Goal: Task Accomplishment & Management: Complete application form

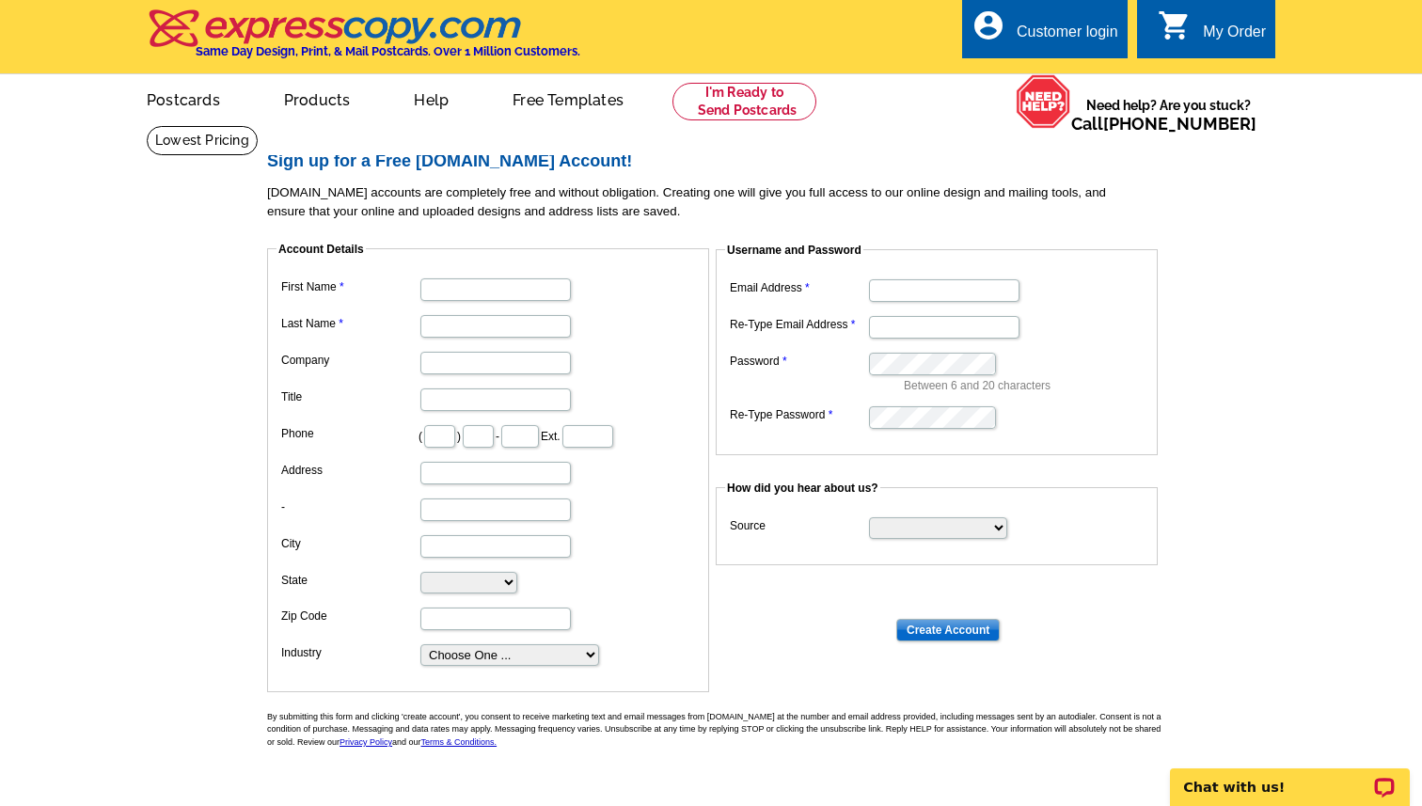
scroll to position [38, 0]
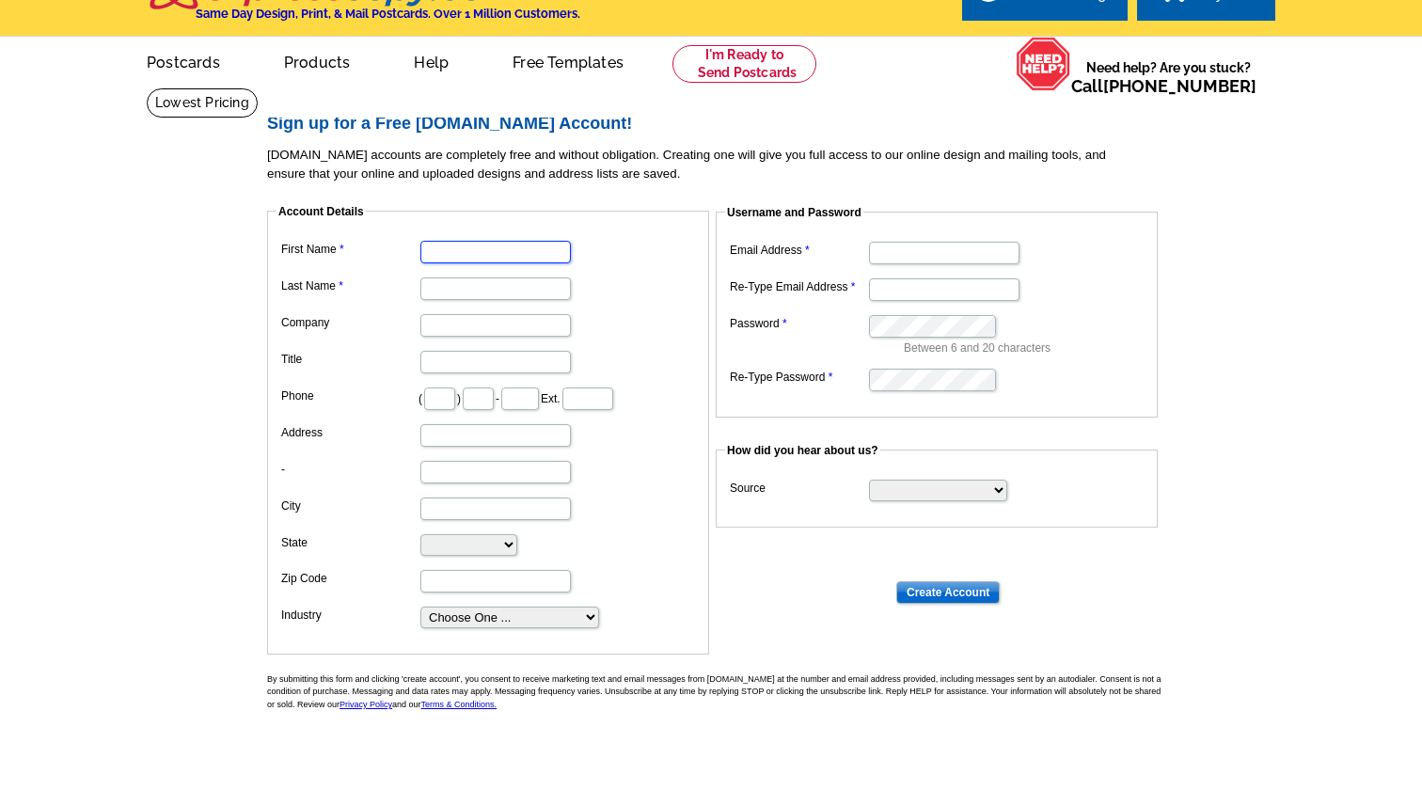
click at [497, 248] on input "First Name" at bounding box center [495, 252] width 150 height 23
type input "[PERSON_NAME]"
type input "914"
type input "257"
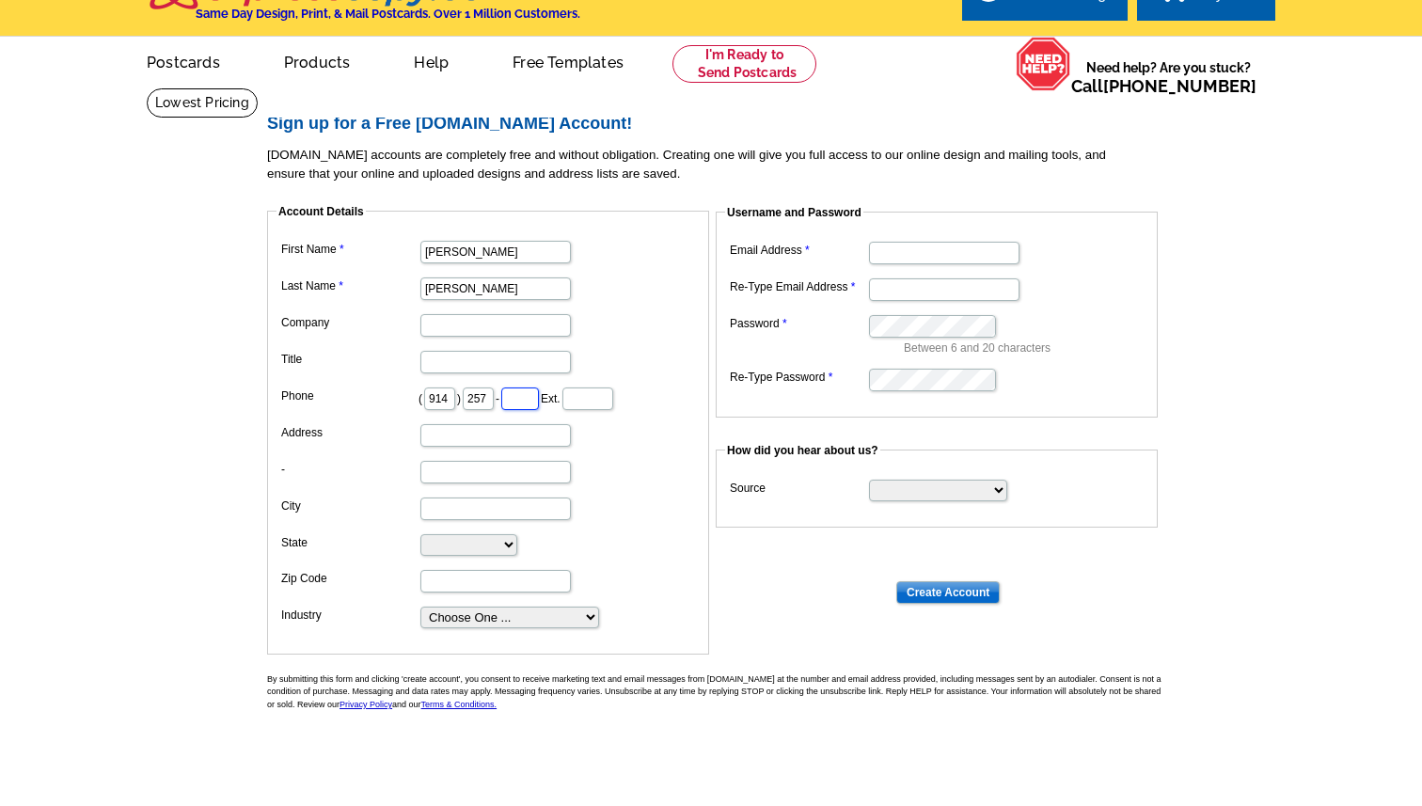
type input "2607"
type input "[STREET_ADDRESS]"
type input "[PERSON_NAME]"
select select "FL"
type input "33896-3106"
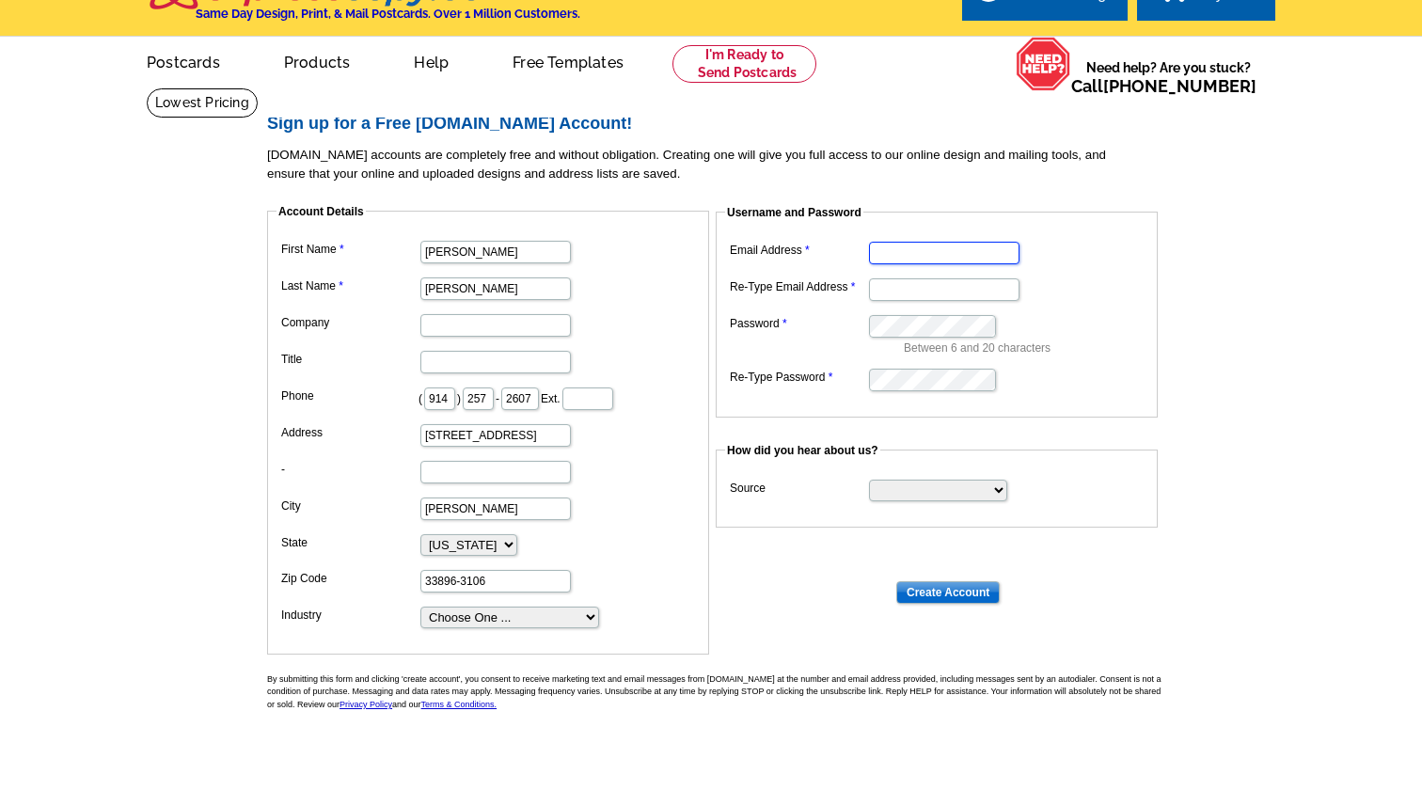
type input "[EMAIL_ADDRESS][DOMAIN_NAME]"
click at [504, 323] on input "Company" at bounding box center [495, 325] width 150 height 23
type input "La [PERSON_NAME] Realty Internacional"
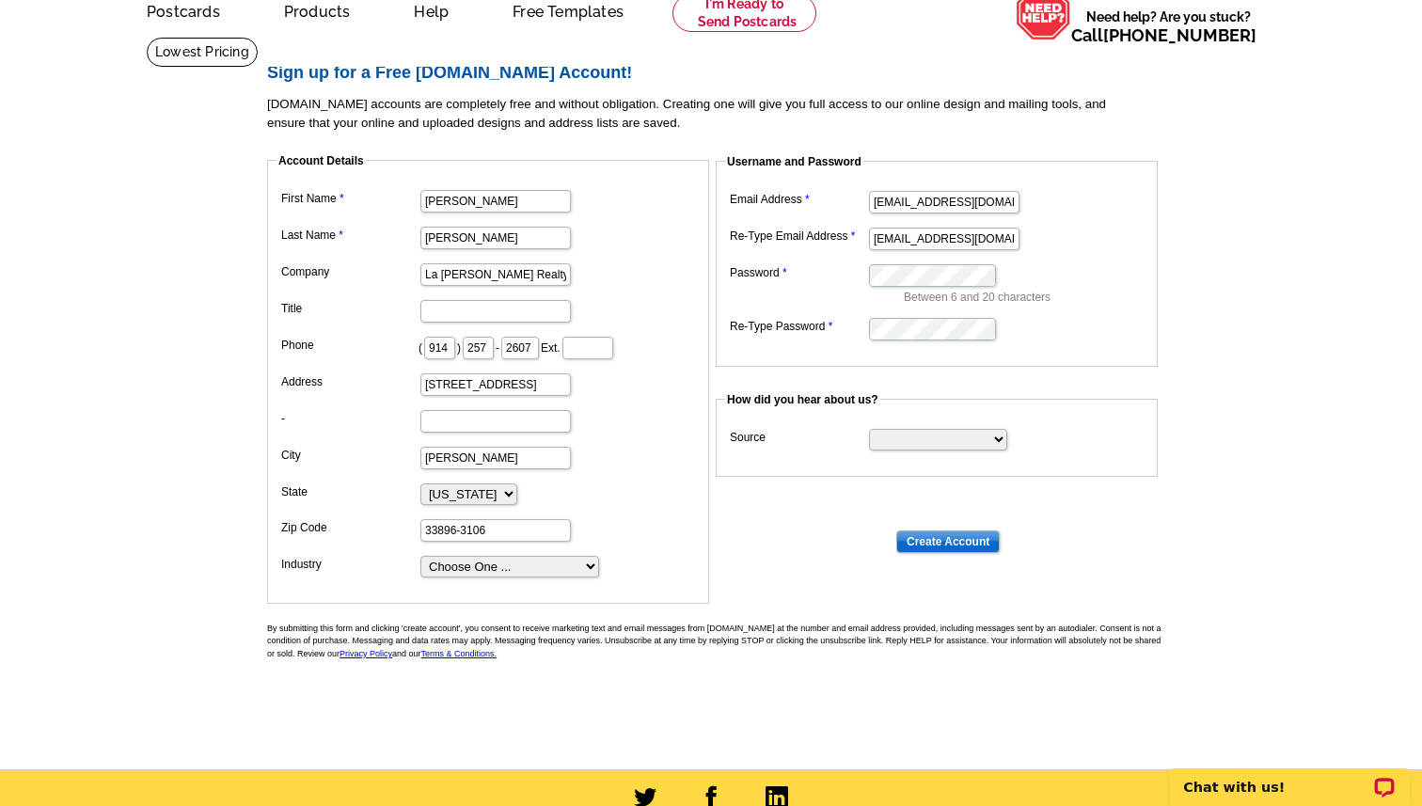
scroll to position [73, 0]
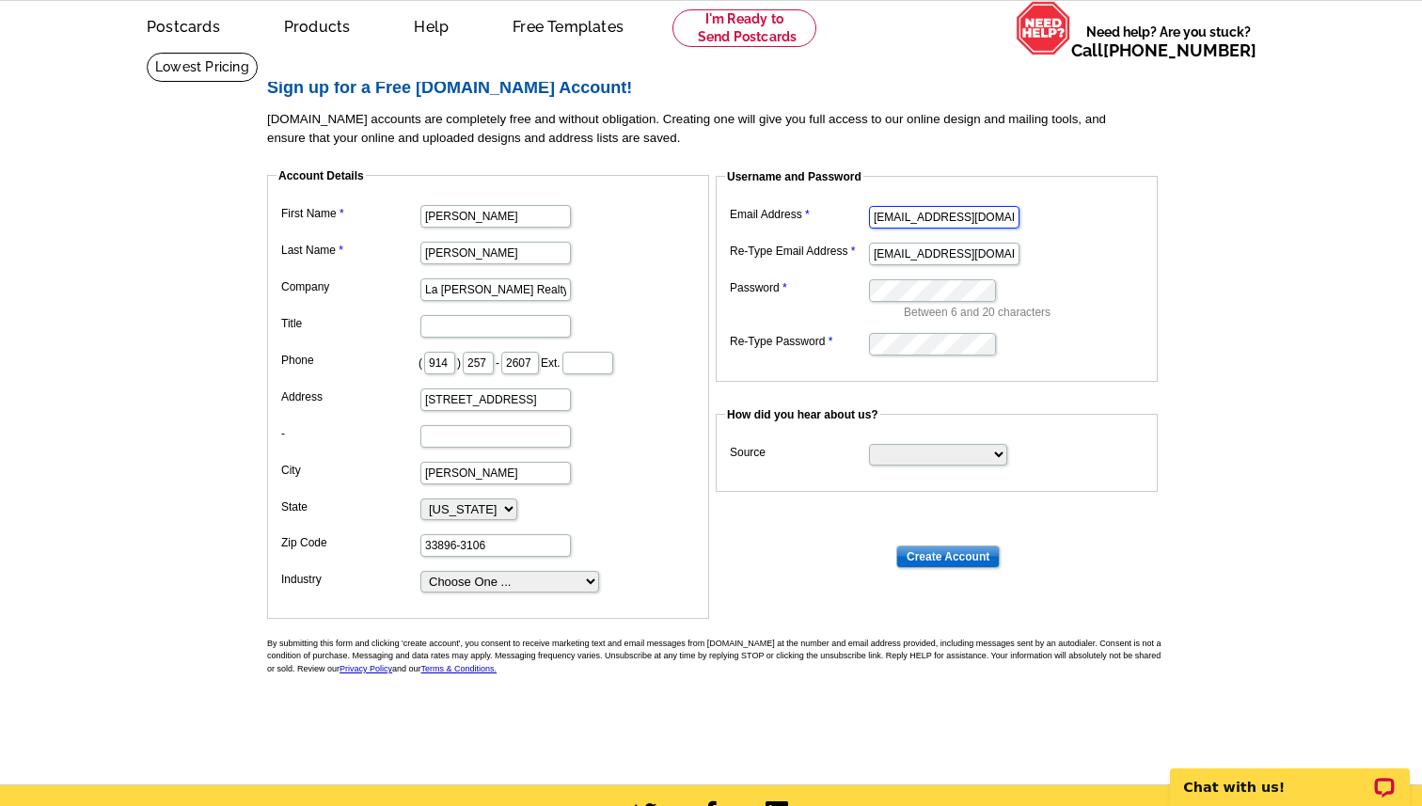
click at [894, 226] on input "[EMAIL_ADDRESS][DOMAIN_NAME]" at bounding box center [944, 217] width 150 height 23
type input "[PERSON_NAME][EMAIL_ADDRESS][DOMAIN_NAME]"
click at [920, 246] on input "[EMAIL_ADDRESS][DOMAIN_NAME]" at bounding box center [944, 254] width 150 height 23
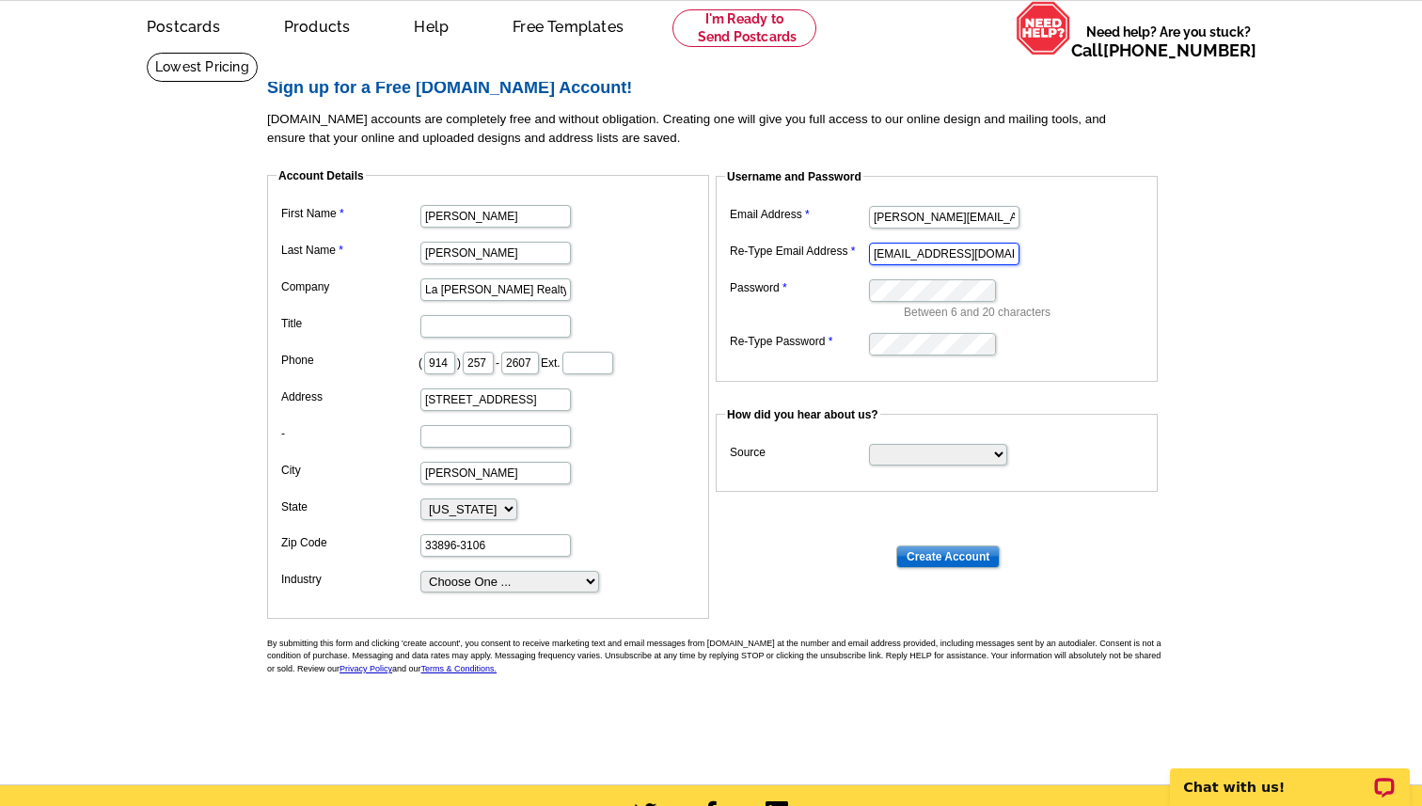
click at [920, 246] on input "[EMAIL_ADDRESS][DOMAIN_NAME]" at bounding box center [944, 254] width 150 height 23
type input "[PERSON_NAME][EMAIL_ADDRESS][DOMAIN_NAME]"
click at [910, 451] on select "Search Engine Television Ad Direct Mail Postcard Email Referred by a friend Oth…" at bounding box center [938, 455] width 138 height 22
select select "other"
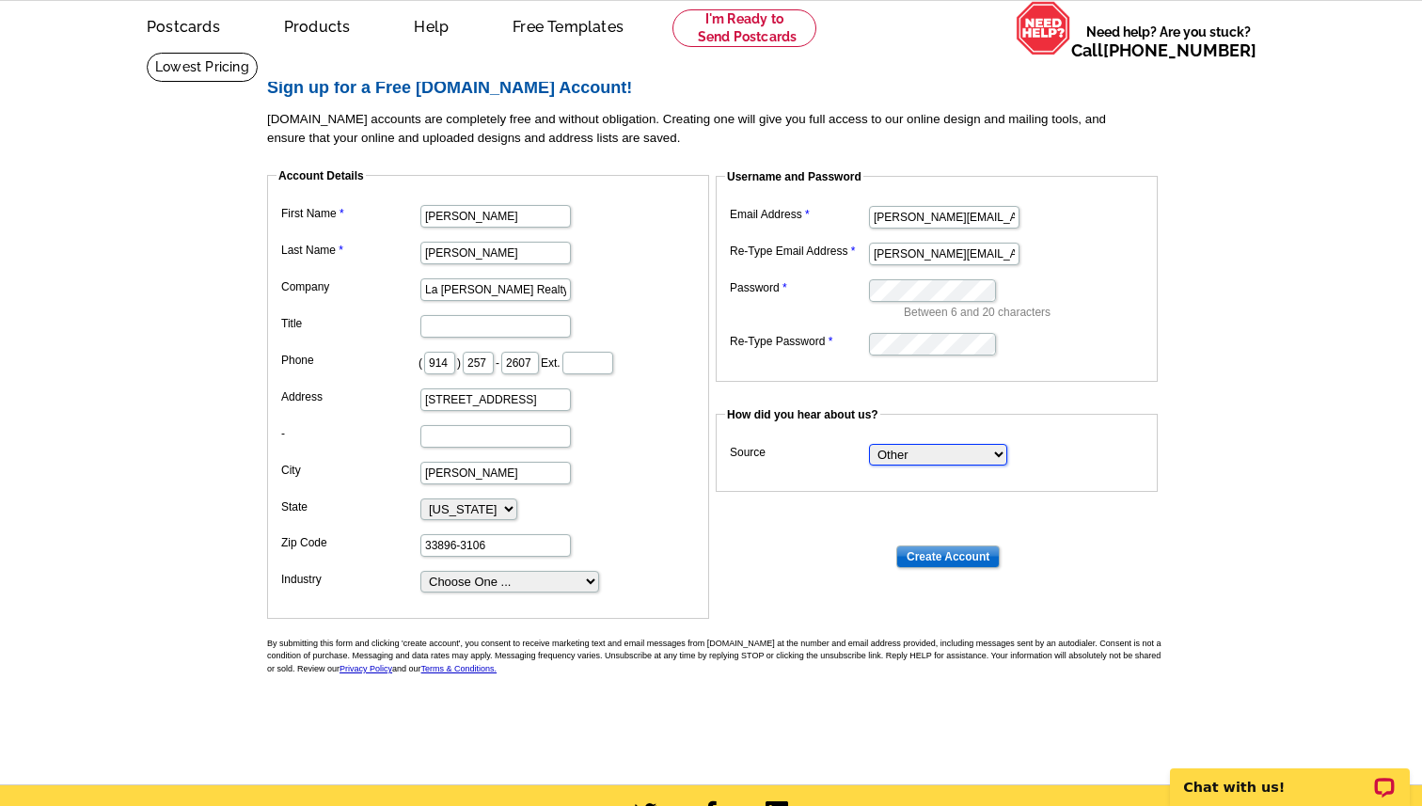
click at [869, 444] on select "Search Engine Television Ad Direct Mail Postcard Email Referred by a friend Oth…" at bounding box center [938, 455] width 138 height 22
click at [937, 556] on input "Create Account" at bounding box center [947, 557] width 103 height 23
